Goal: Task Accomplishment & Management: Use online tool/utility

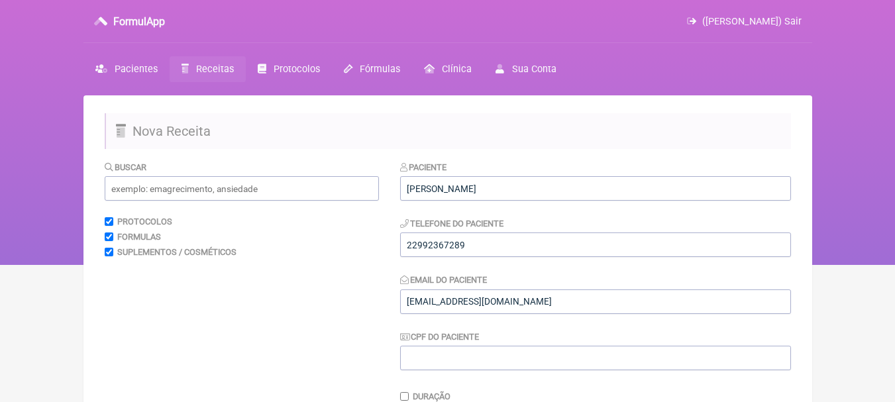
scroll to position [331, 0]
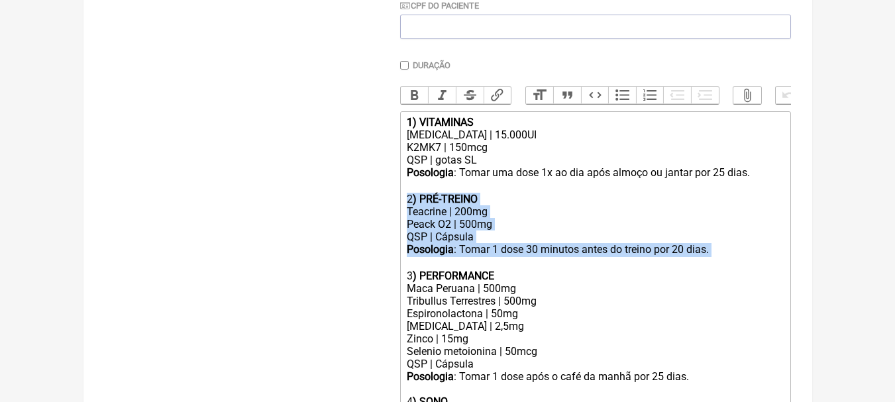
drag, startPoint x: 720, startPoint y: 262, endPoint x: 380, endPoint y: 211, distance: 343.6
click at [380, 211] on form "Buscar Protocolos Formulas Suplementos / Cosméticos Paciente Marcelle Verly Pin…" at bounding box center [448, 182] width 686 height 706
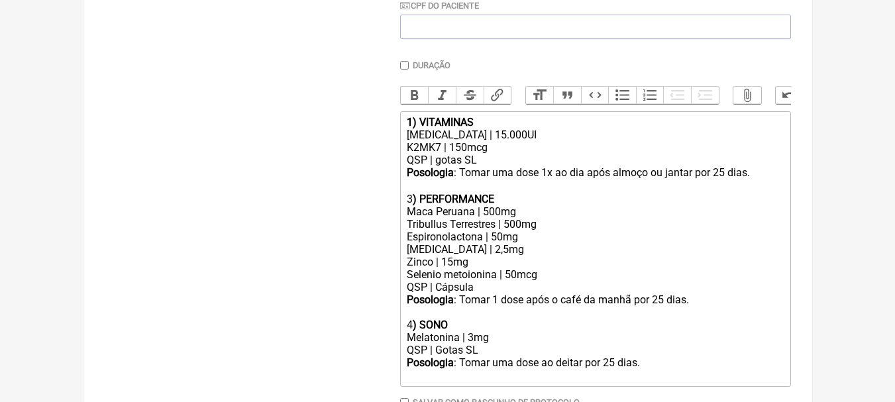
click at [539, 197] on div "3 ) PERFORMANCE" at bounding box center [595, 192] width 376 height 25
click at [554, 205] on div "3 ) PERFORMANCE" at bounding box center [595, 192] width 376 height 25
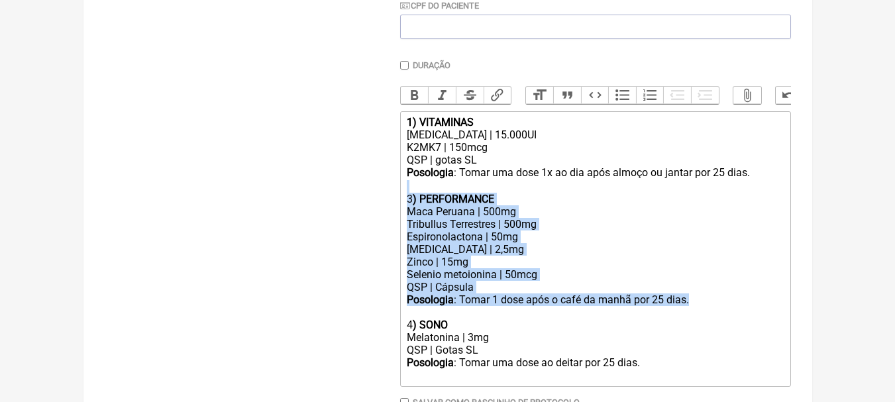
drag, startPoint x: 714, startPoint y: 309, endPoint x: 368, endPoint y: 203, distance: 362.6
click at [368, 203] on form "Buscar Protocolos Formulas Suplementos / Cosméticos Paciente Marcelle Verly Pin…" at bounding box center [448, 143] width 686 height 629
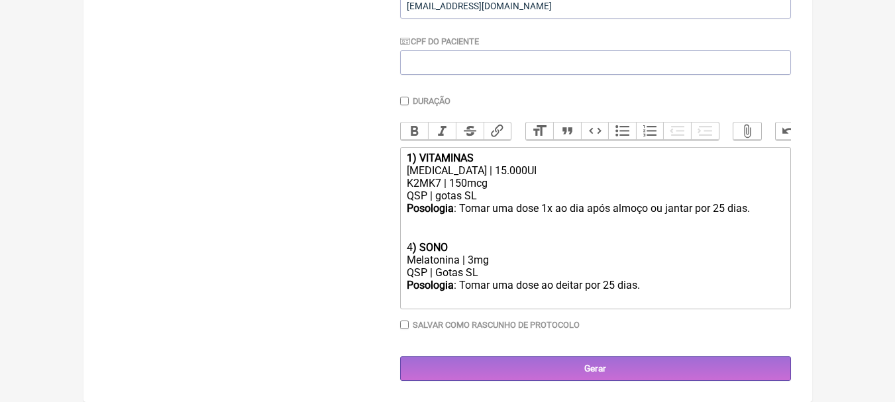
scroll to position [302, 0]
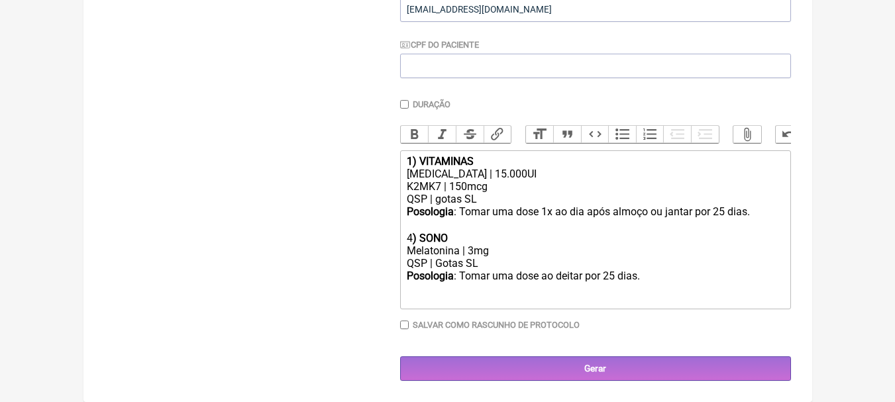
click at [680, 265] on div "QSP | Gotas SL" at bounding box center [595, 263] width 376 height 13
click at [614, 271] on div "Posologia : Tomar uma dose ao deitar por 25 dias." at bounding box center [595, 276] width 376 height 13
click at [722, 211] on div "Posologia : Tomar uma dose 1x ao dia após almoço ou jantar por 25 dias.ㅤ" at bounding box center [595, 212] width 376 height 14
click at [659, 272] on div "Posologia : Tomar uma dose ao deitar por 45 dias." at bounding box center [595, 276] width 376 height 13
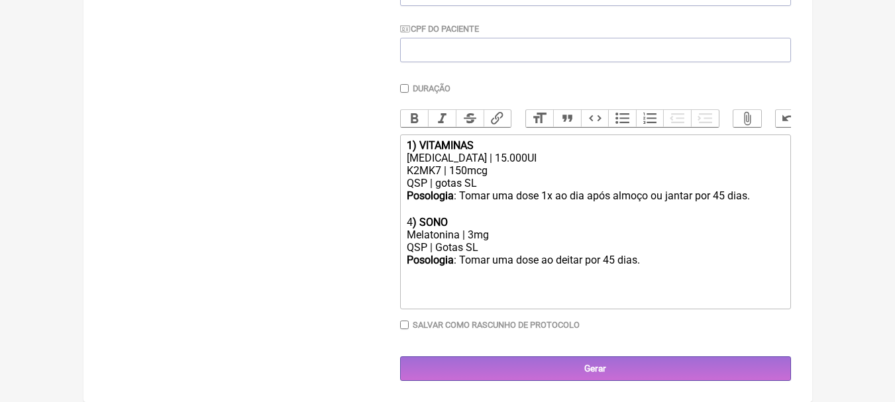
paste trix-editor "Magnésio Treonato | 100mg</div><div>Citrato de magnésio | 200mg<br>Triptofano |…"
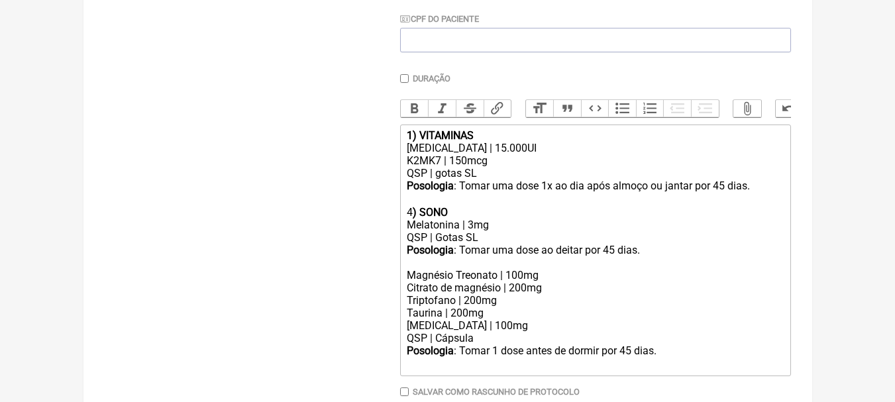
scroll to position [331, 0]
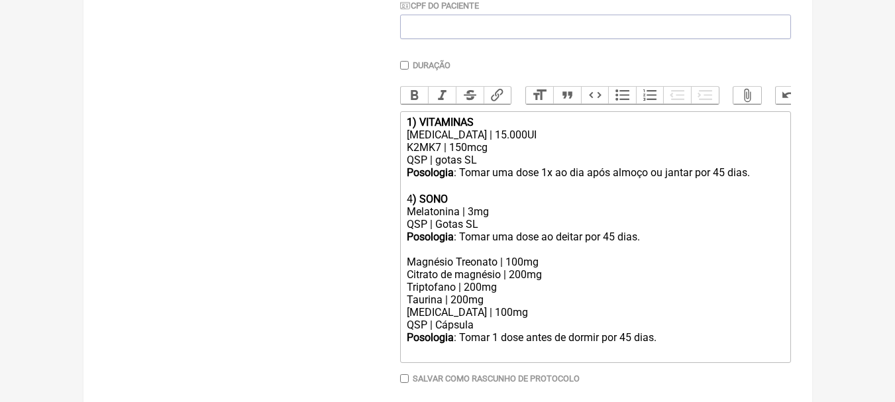
drag, startPoint x: 509, startPoint y: 270, endPoint x: 512, endPoint y: 248, distance: 22.7
click at [510, 268] on div "Posologia : Tomar uma dose ao deitar por 45 dias. Magnésio Treonato | 100mg" at bounding box center [595, 250] width 376 height 38
click at [547, 268] on div "Posologia : Tomar uma dose ao deitar por 45 dias. Magnésio Treonato | 300mg" at bounding box center [595, 250] width 376 height 38
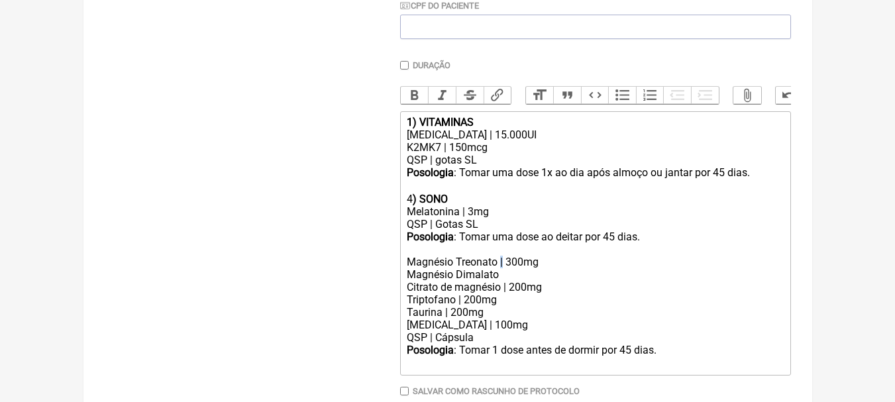
copy div "|"
paste trix-editor "|"
drag, startPoint x: 558, startPoint y: 295, endPoint x: 368, endPoint y: 295, distance: 190.1
click at [368, 295] on form "Buscar Protocolos Formulas Suplementos / Cosméticos Paciente Marcelle Verly Pin…" at bounding box center [448, 138] width 686 height 618
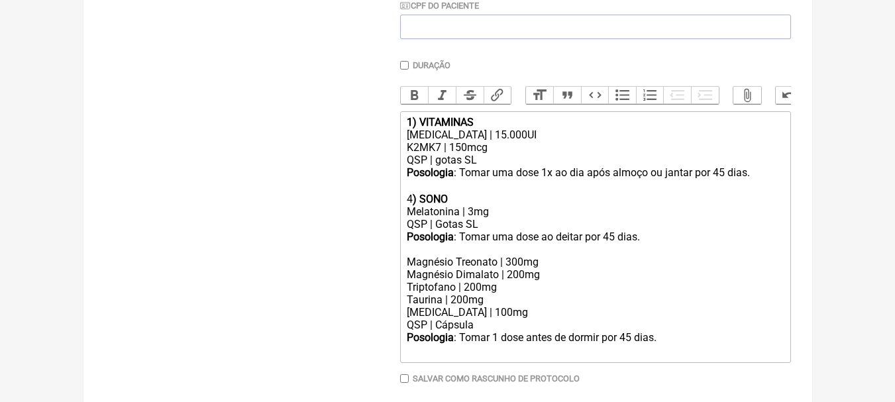
click at [558, 296] on div "Triptofano | 200mg Taurina | 200mg" at bounding box center [595, 293] width 376 height 25
click at [496, 317] on div "Inositol | 100mg QSP | Cápsula" at bounding box center [595, 318] width 376 height 25
click at [454, 306] on div "Triptofano | 200mg Taurina | 200mg" at bounding box center [595, 293] width 376 height 25
drag, startPoint x: 484, startPoint y: 309, endPoint x: 326, endPoint y: 307, distance: 157.7
click at [326, 307] on form "Buscar Protocolos Formulas Suplementos / Cosméticos Paciente Marcelle Verly Pin…" at bounding box center [448, 132] width 686 height 606
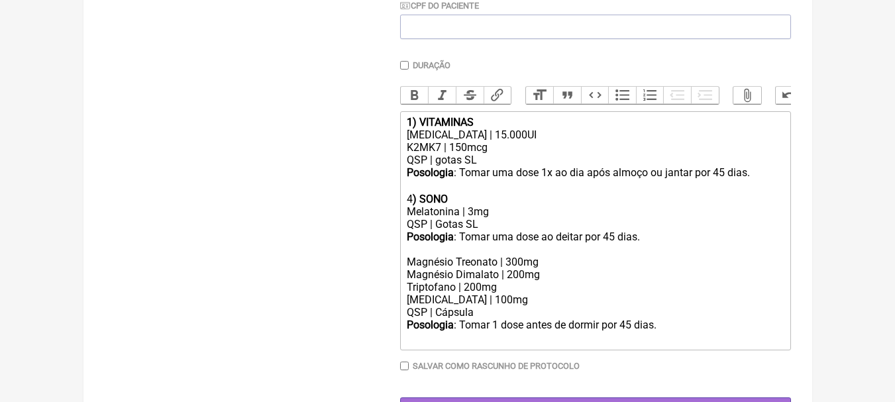
click at [525, 304] on div "Triptofano | 200mg Inositol | 100mg QSP | Cápsula" at bounding box center [595, 300] width 376 height 38
click at [564, 141] on div "[MEDICAL_DATA] | 15.000UI" at bounding box center [595, 135] width 376 height 13
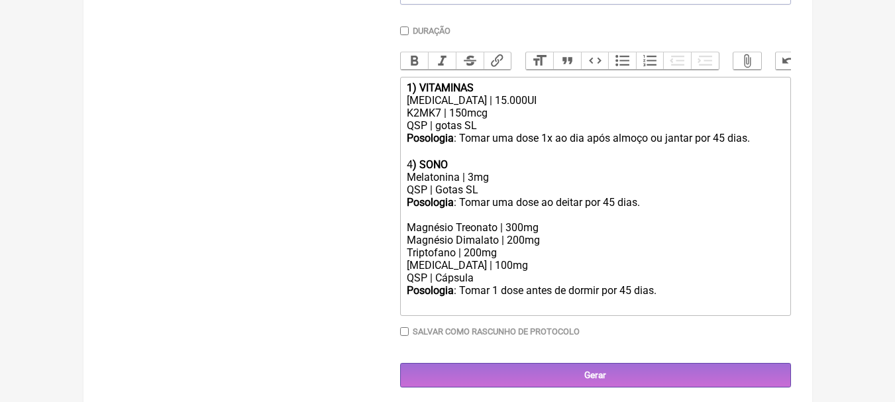
scroll to position [382, 0]
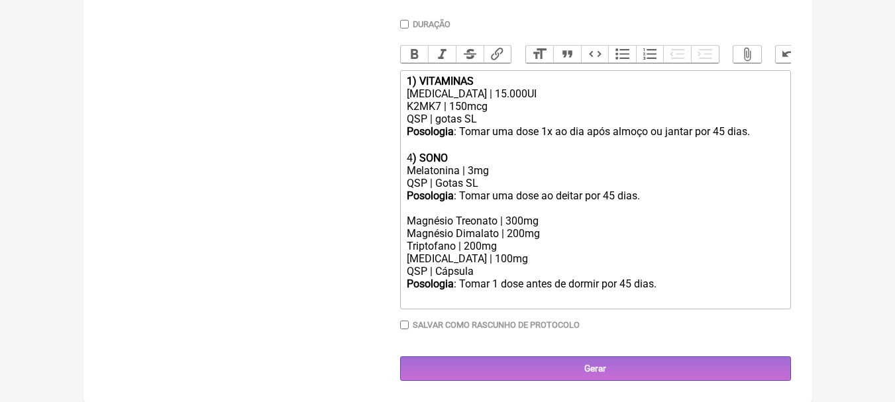
click at [413, 156] on strong ") SONO" at bounding box center [430, 158] width 35 height 13
drag, startPoint x: 456, startPoint y: 158, endPoint x: 383, endPoint y: 163, distance: 73.0
click at [383, 163] on form "Buscar Protocolos Formulas Suplementos / Cosméticos Paciente Marcelle Verly Pin…" at bounding box center [448, 84] width 686 height 593
copy div "2 ) SONO"
click at [407, 225] on div "Posologia : Tomar uma dose ao deitar por 45 dias. Magnésio Treonato | 300mg Mag…" at bounding box center [595, 214] width 376 height 50
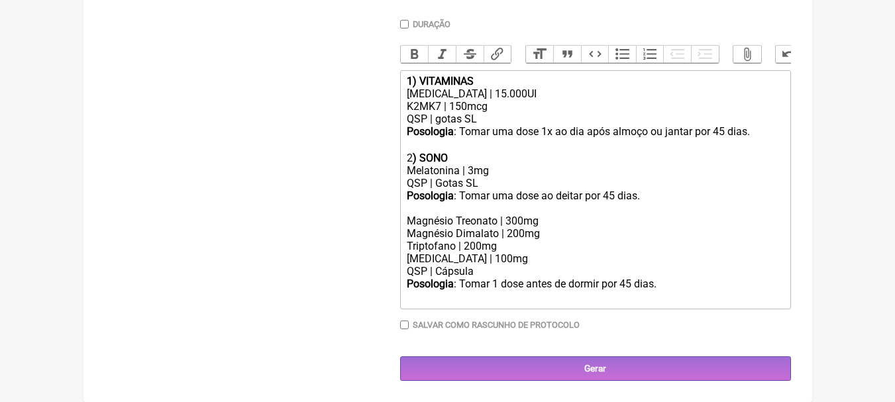
paste trix-editor "2<strong>) SONO</strong>"
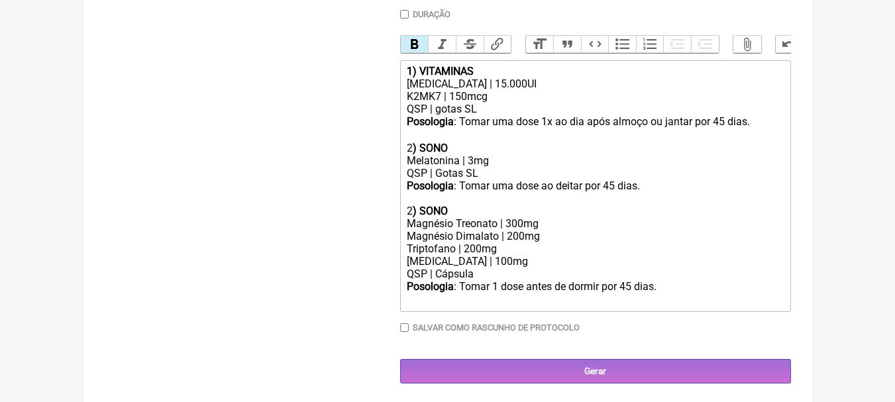
click at [474, 221] on div "Posologia : Tomar uma dose ao deitar por 45 dias. 2 ) SONO Magnésio Treonato | …" at bounding box center [595, 211] width 376 height 63
click at [415, 216] on strong ") SONO" at bounding box center [430, 211] width 35 height 13
click at [561, 239] on div "Posologia : Tomar uma dose ao deitar por 45 dias. 2.1 ) SONO Magnésio Treonato …" at bounding box center [595, 211] width 376 height 63
click at [523, 267] on div "Triptofano | 200mg Inositol | 100mg QSP | Cápsula" at bounding box center [595, 261] width 376 height 38
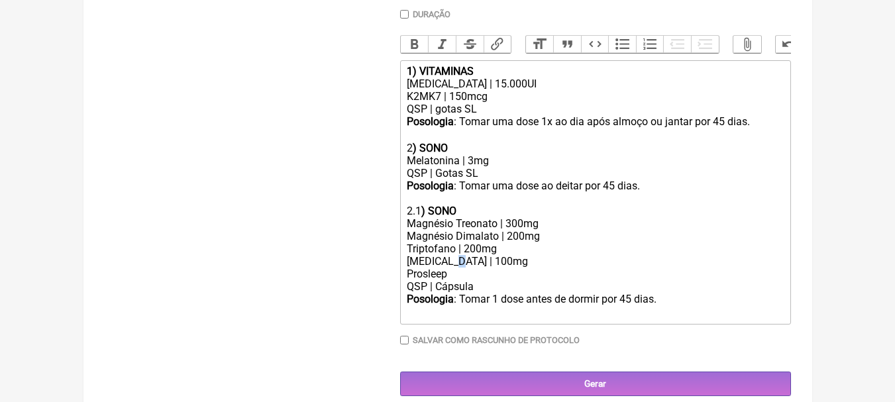
copy div "|"
paste trix-editor "|"
type trix-editor "<div><strong>1) VITAMINAS</strong></div><div>Colecalciferol | 15.000UI</div><di…"
click at [680, 241] on div "Posologia : Tomar uma dose ao deitar por 45 dias. 2.1 ) SONO Magnésio Treonato …" at bounding box center [595, 211] width 376 height 63
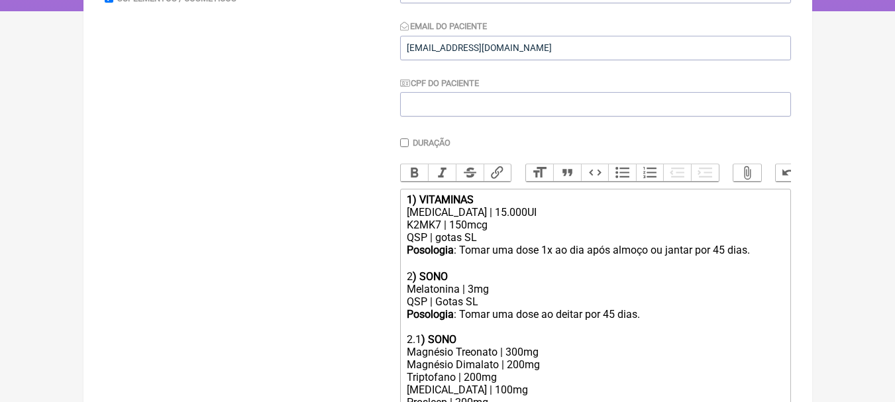
scroll to position [117, 0]
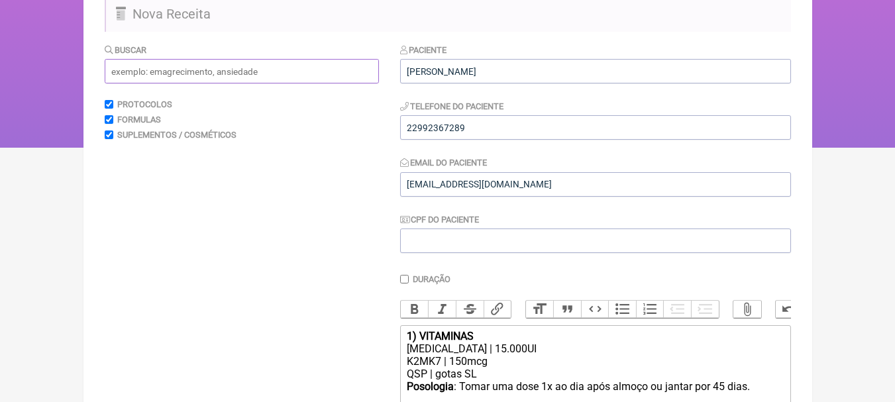
click at [244, 79] on input "text" at bounding box center [242, 71] width 274 height 25
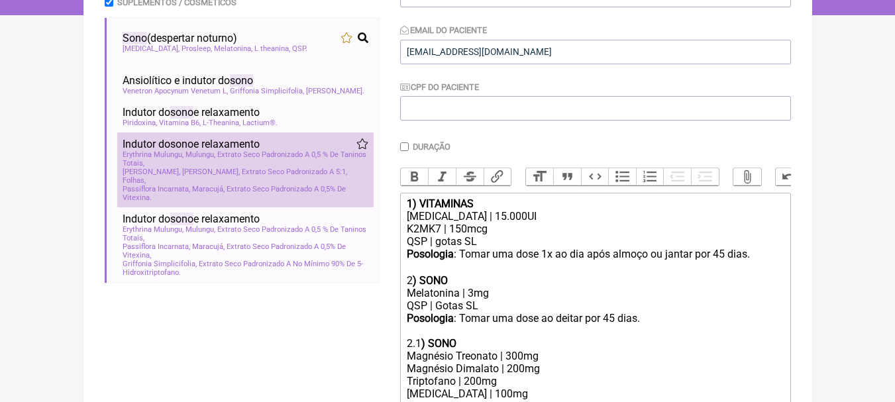
scroll to position [0, 0]
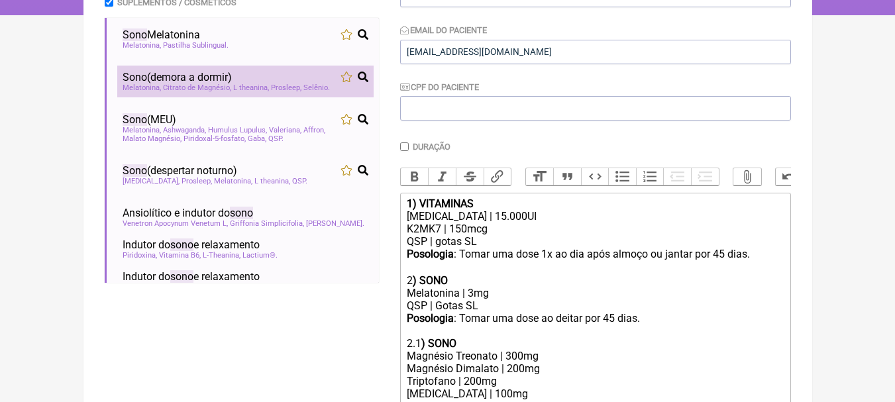
type input "sono"
click at [303, 71] on li "Sono (demora a dormir) Melatonina Citrato de Magnésio L theanina Prosleep Selên…" at bounding box center [245, 82] width 256 height 32
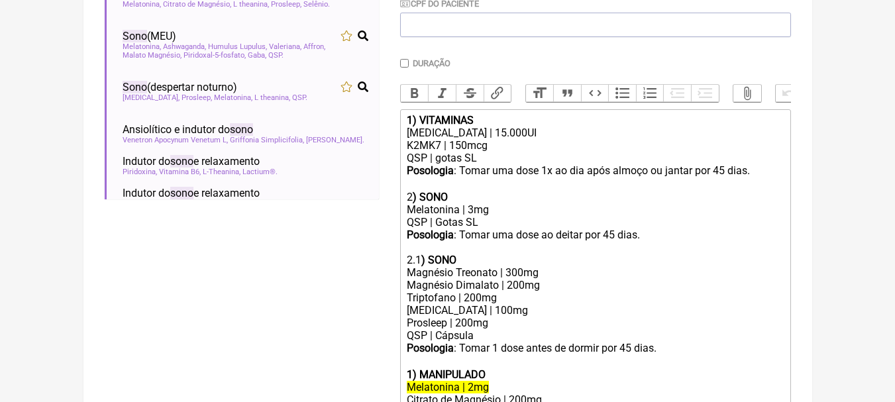
scroll to position [509, 0]
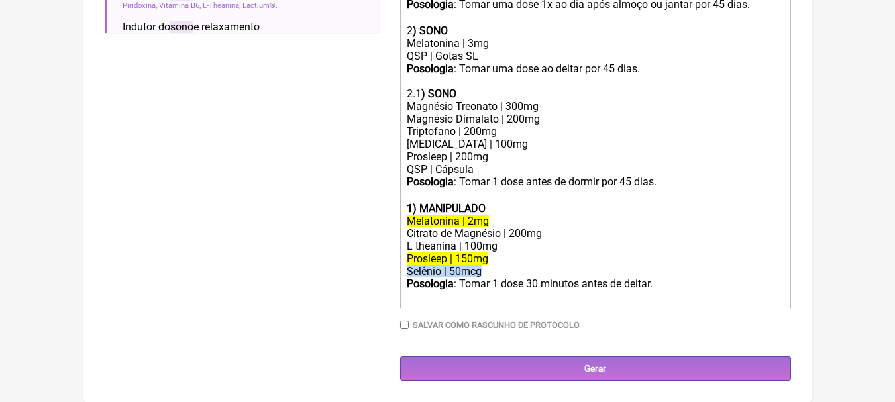
drag, startPoint x: 492, startPoint y: 273, endPoint x: 367, endPoint y: 268, distance: 125.3
click at [367, 268] on form "Buscar sono Protocolos Formulas Suplementos / Cosméticos Sono Melatonina Melato…" at bounding box center [448, 21] width 686 height 720
copy div "Selênio | 50mcg"
click at [506, 156] on div "Triptofano | 200mg Inositol | 100mg Prosleep | 200mg QSP | Cápsula" at bounding box center [595, 150] width 376 height 50
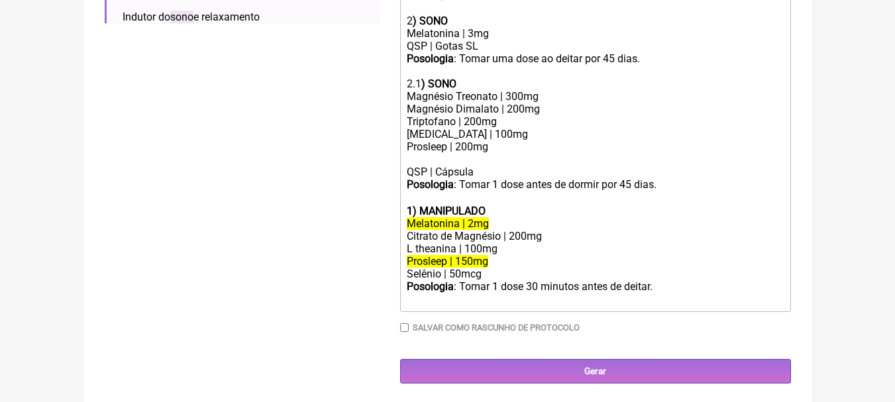
paste trix-editor "Selênio | 50mcg"
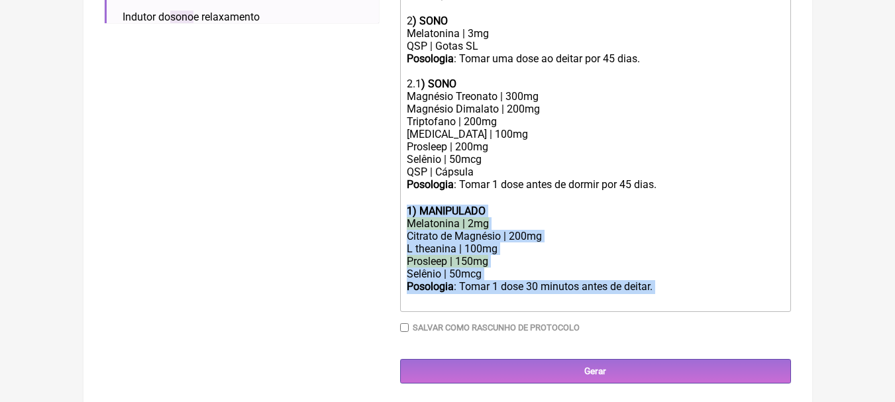
drag, startPoint x: 680, startPoint y: 301, endPoint x: 362, endPoint y: 223, distance: 327.3
click at [362, 223] on form "Buscar sono Protocolos Formulas Suplementos / Cosméticos Sono Melatonina Melato…" at bounding box center [448, 17] width 686 height 733
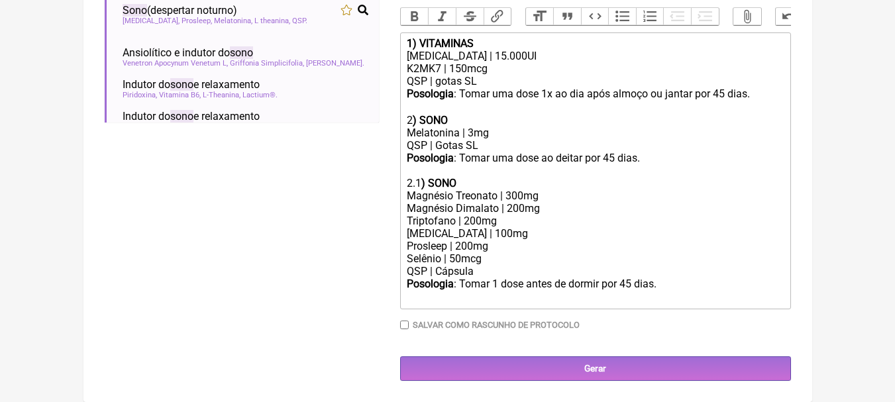
scroll to position [420, 0]
type trix-editor "<div><strong>1) VITAMINAS</strong></div><div>Colecalciferol | 15.000UI</div><di…"
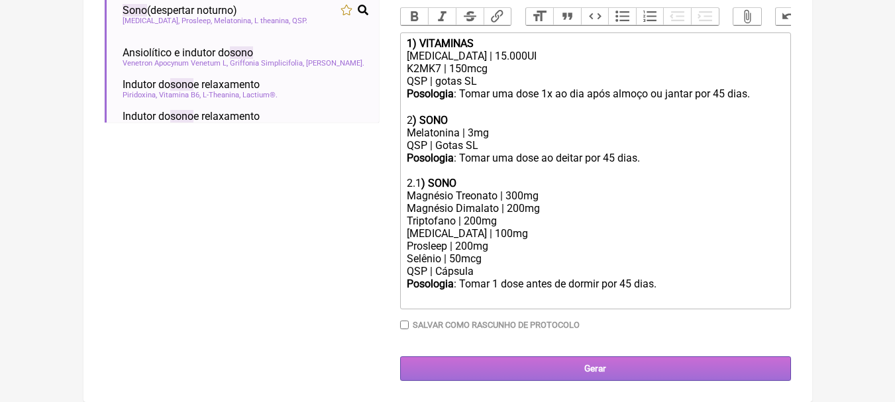
click at [608, 364] on input "Gerar" at bounding box center [595, 368] width 391 height 25
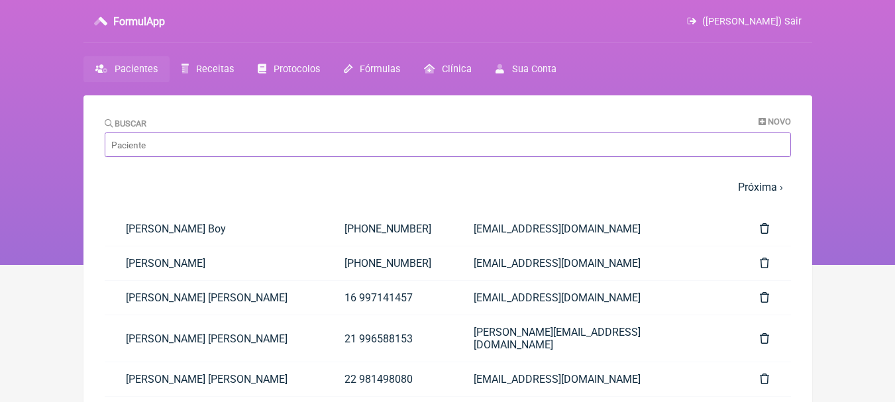
click at [233, 140] on input "Buscar" at bounding box center [448, 145] width 686 height 25
type input "marcelle"
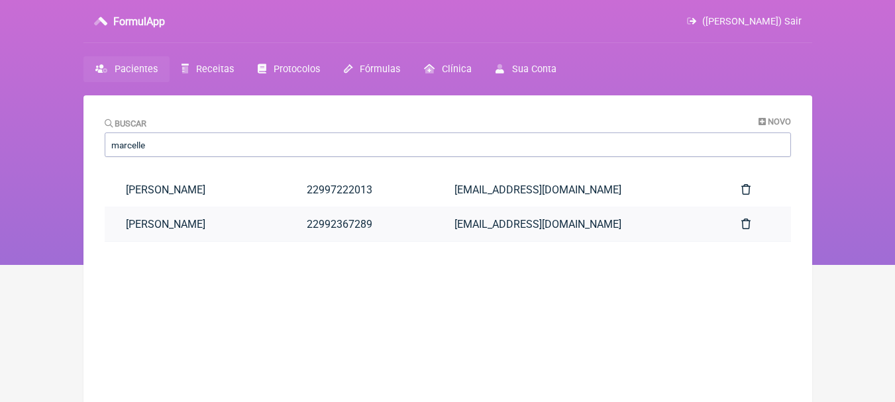
click at [264, 209] on link "Marcelle Verly Pinto" at bounding box center [196, 224] width 182 height 34
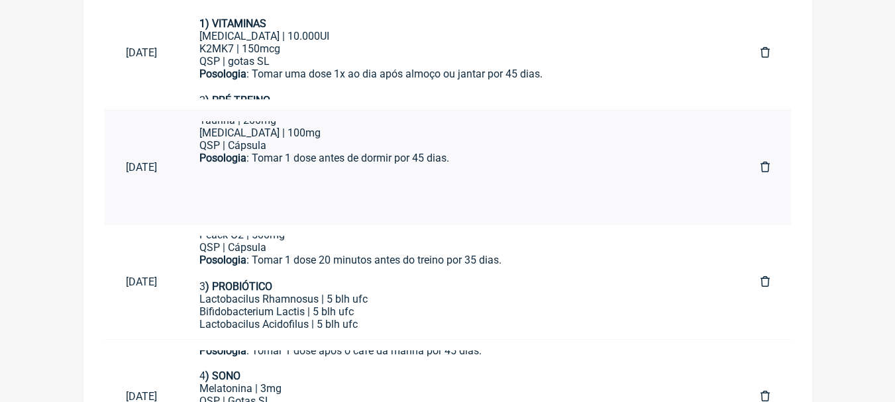
scroll to position [460, 0]
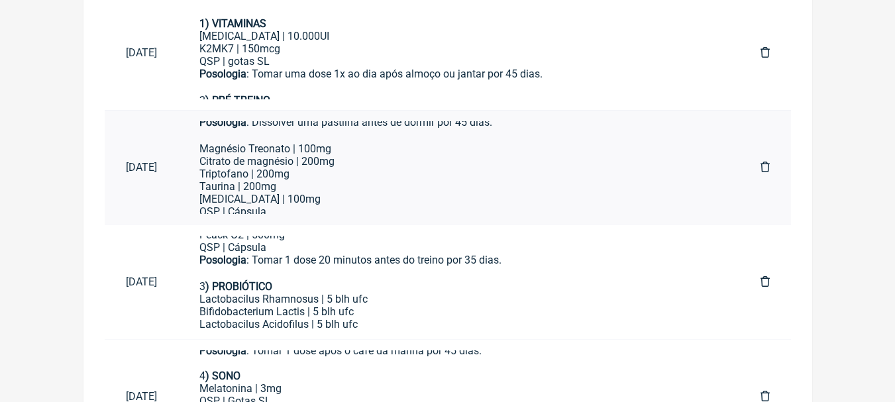
click at [250, 155] on div "Citrato de magnésio | 200mg Triptofano | 200mg Taurina | 200mg" at bounding box center [458, 174] width 519 height 38
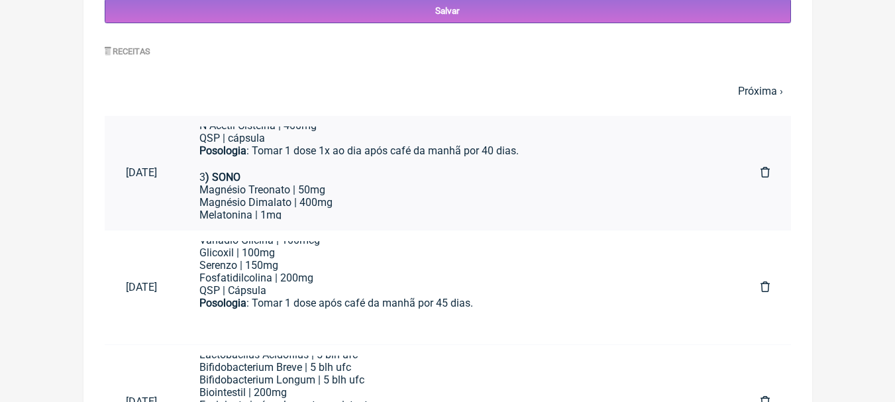
scroll to position [0, 0]
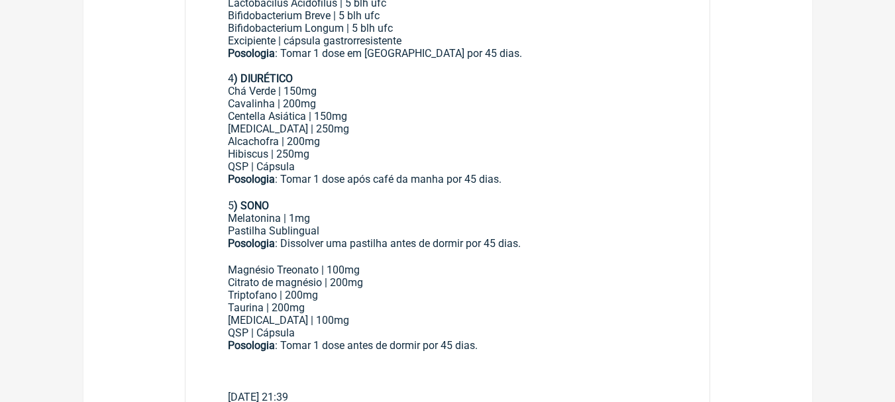
scroll to position [663, 0]
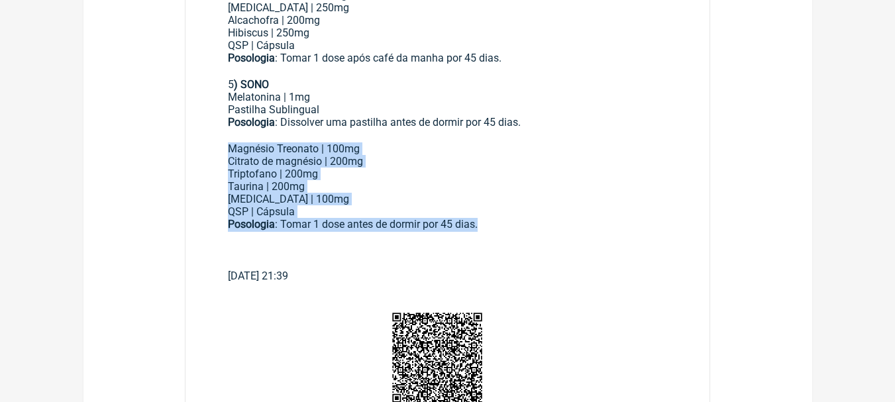
drag, startPoint x: 229, startPoint y: 147, endPoint x: 532, endPoint y: 228, distance: 314.0
copy div "Magnésio Treonato | 100mg Citrato de magnésio | 200mg Triptofano | 200mg Taurin…"
click at [784, 195] on main "Renovar Assinar Salvar PDF Imprimir Encaminhar Paciente: Marcelle Verly Pinto (…" at bounding box center [447, 71] width 729 height 1277
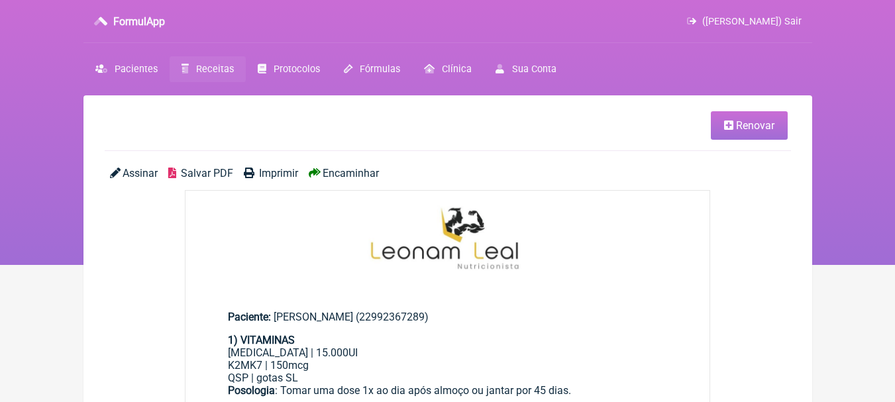
click at [205, 172] on span "Salvar PDF" at bounding box center [207, 173] width 52 height 13
